Goal: Information Seeking & Learning: Learn about a topic

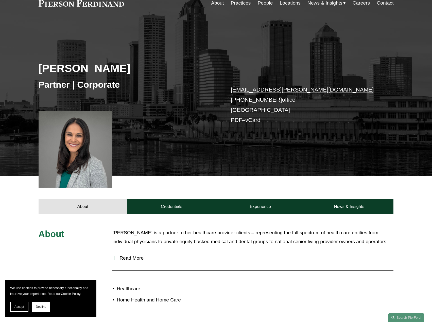
scroll to position [127, 0]
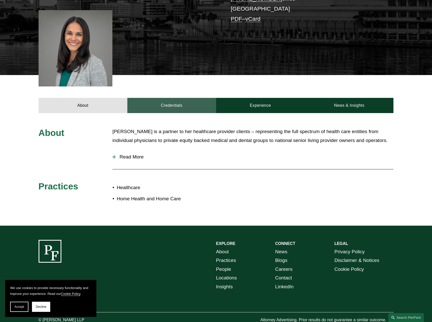
click at [199, 103] on link "Credentials" at bounding box center [171, 105] width 89 height 15
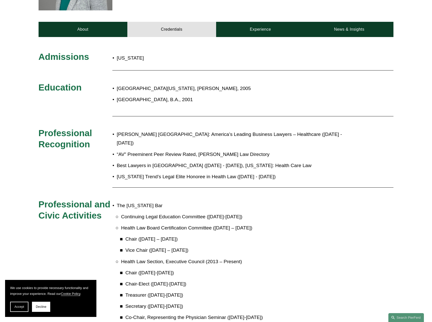
scroll to position [76, 0]
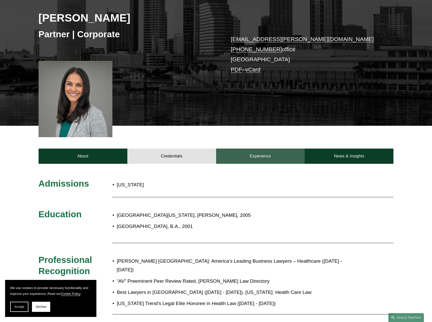
click at [255, 157] on link "Experience" at bounding box center [260, 155] width 89 height 15
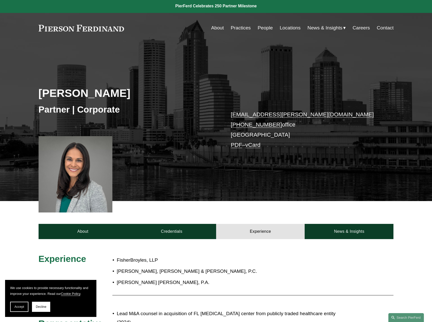
scroll to position [0, 0]
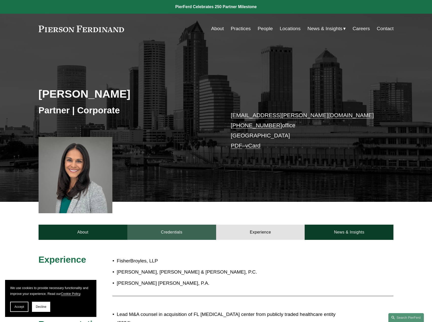
click at [189, 231] on link "Credentials" at bounding box center [171, 232] width 89 height 15
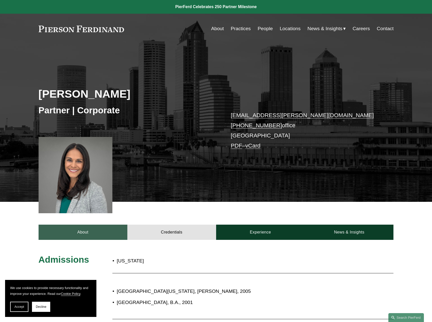
click at [94, 227] on link "About" at bounding box center [83, 232] width 89 height 15
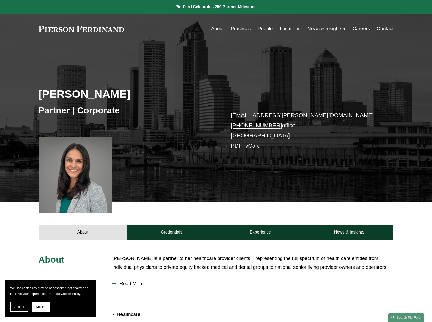
click at [264, 27] on link "People" at bounding box center [264, 29] width 15 height 10
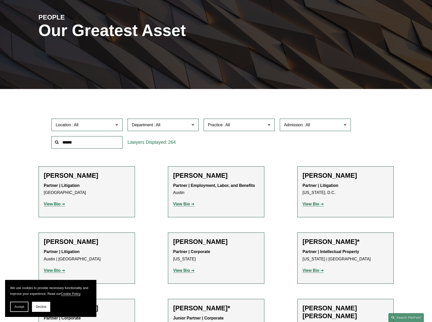
scroll to position [127, 0]
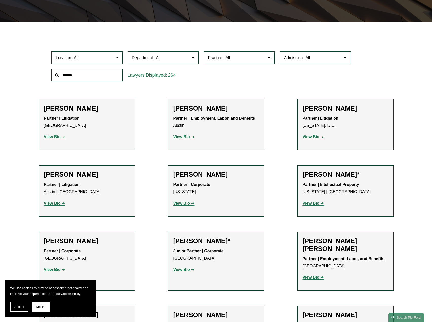
click at [57, 137] on strong "View Bio" at bounding box center [52, 137] width 17 height 4
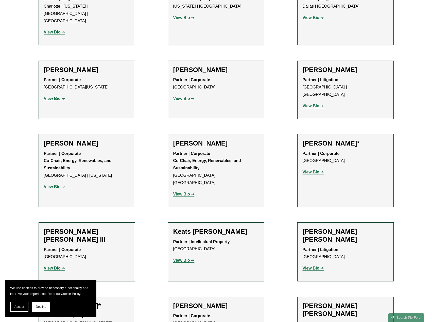
scroll to position [4992, 0]
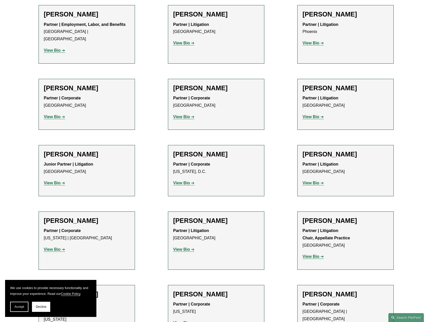
scroll to position [6150, 0]
